Goal: Find specific page/section: Find specific page/section

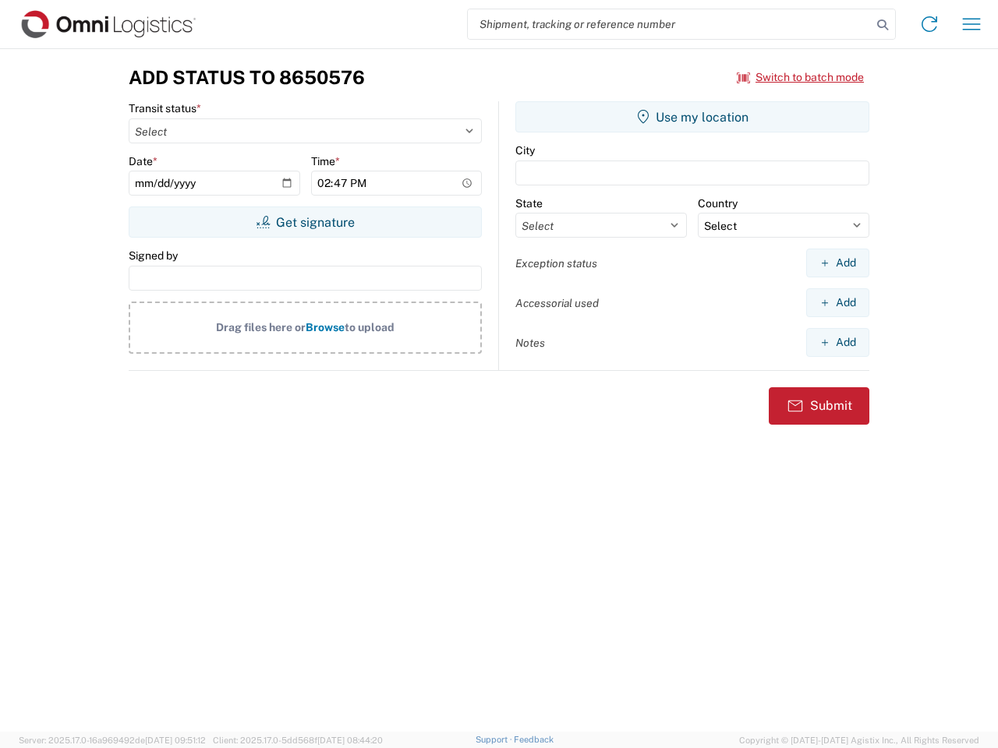
click at [669, 24] on input "search" at bounding box center [670, 24] width 404 height 30
click at [882, 25] on icon at bounding box center [882, 25] width 22 height 22
click at [929, 24] on icon at bounding box center [929, 24] width 25 height 25
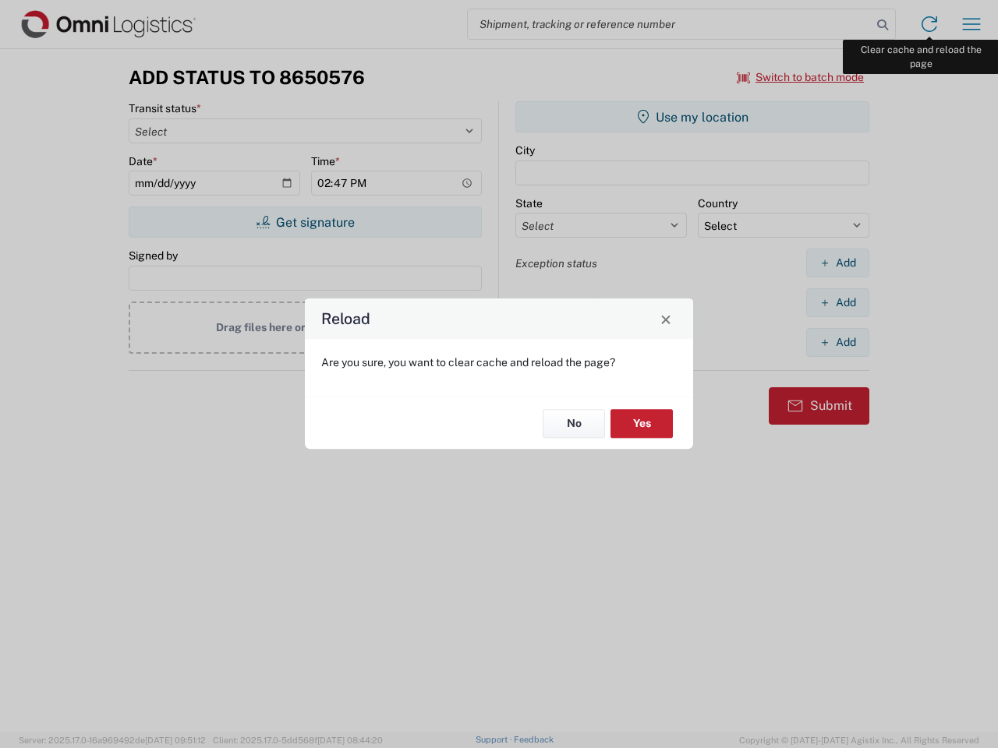
click at [971, 24] on div "Reload Are you sure, you want to clear cache and reload the page? No Yes" at bounding box center [499, 374] width 998 height 748
click at [800, 77] on div "Reload Are you sure, you want to clear cache and reload the page? No Yes" at bounding box center [499, 374] width 998 height 748
click at [305, 222] on div "Reload Are you sure, you want to clear cache and reload the page? No Yes" at bounding box center [499, 374] width 998 height 748
click at [692, 117] on div "Reload Are you sure, you want to clear cache and reload the page? No Yes" at bounding box center [499, 374] width 998 height 748
click at [837, 263] on div "Reload Are you sure, you want to clear cache and reload the page? No Yes" at bounding box center [499, 374] width 998 height 748
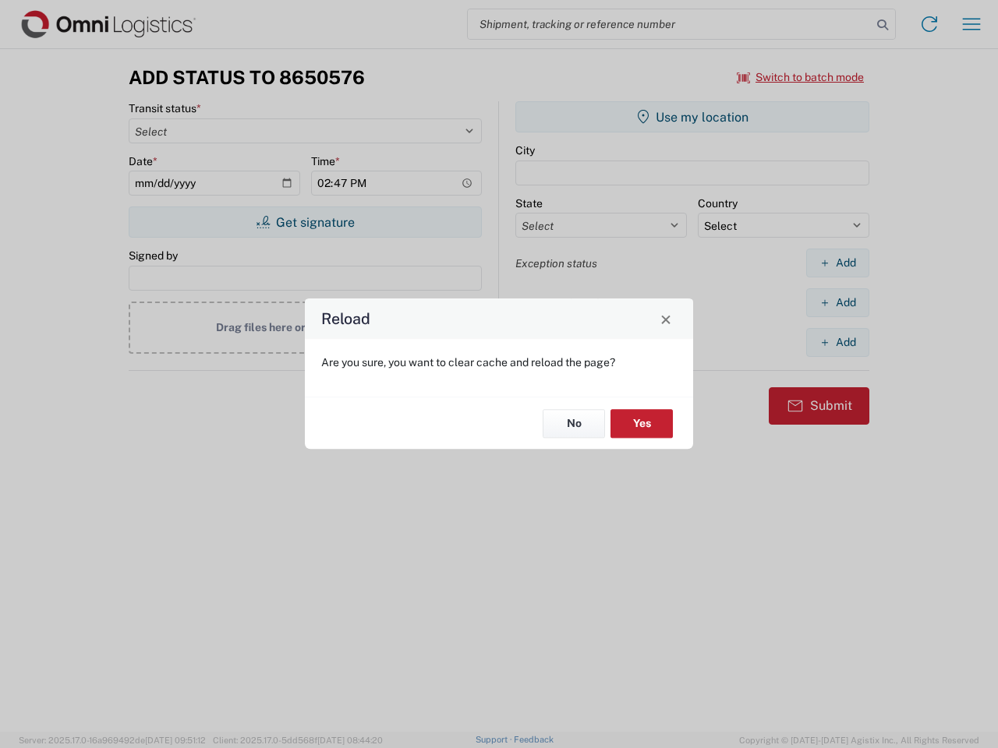
click at [837, 302] on div "Reload Are you sure, you want to clear cache and reload the page? No Yes" at bounding box center [499, 374] width 998 height 748
click at [837, 342] on div "Reload Are you sure, you want to clear cache and reload the page? No Yes" at bounding box center [499, 374] width 998 height 748
